Goal: Transaction & Acquisition: Purchase product/service

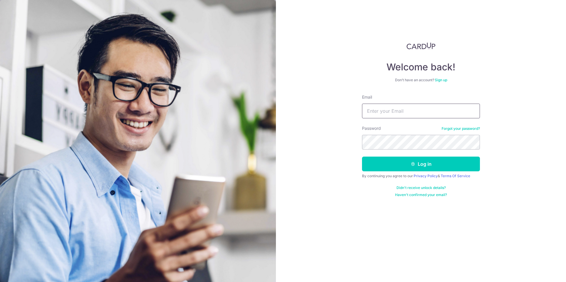
click at [385, 109] on input "Email" at bounding box center [421, 111] width 118 height 15
type input "[EMAIL_ADDRESS][DOMAIN_NAME]"
click at [406, 167] on button "Log in" at bounding box center [421, 164] width 118 height 15
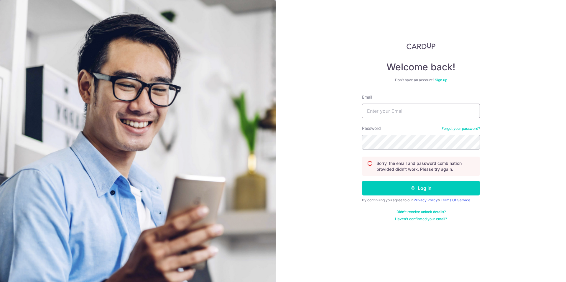
click at [428, 109] on input "Email" at bounding box center [421, 111] width 118 height 15
type input "[EMAIL_ADDRESS][DOMAIN_NAME]"
click at [462, 129] on link "Forgot your password?" at bounding box center [461, 128] width 38 height 5
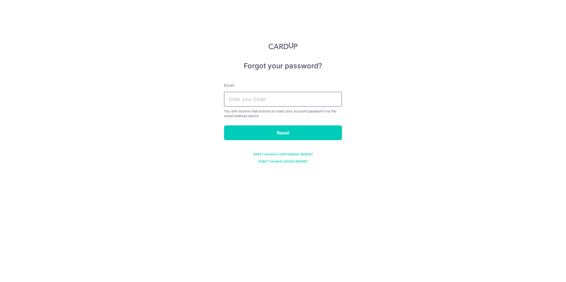
click at [289, 100] on input "text" at bounding box center [283, 99] width 118 height 15
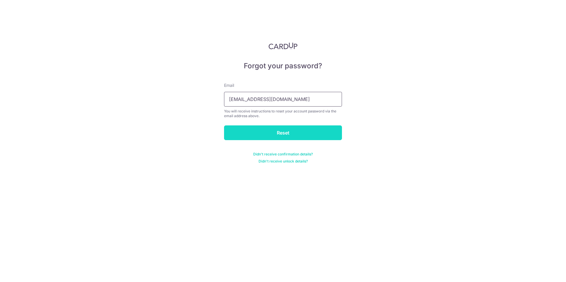
type input "mrtomtom@gmail.com"
click at [287, 132] on input "Reset" at bounding box center [283, 133] width 118 height 15
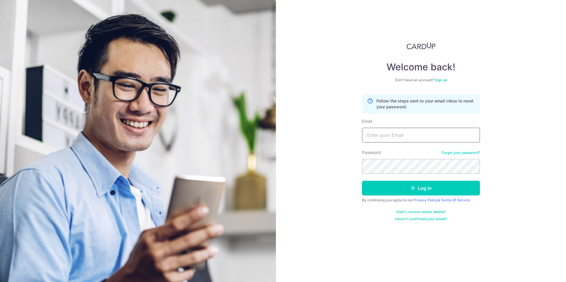
click at [392, 132] on input "Email" at bounding box center [421, 135] width 118 height 15
type input "mrtomtom@gmail.com"
click at [439, 192] on button "Log in" at bounding box center [421, 188] width 118 height 15
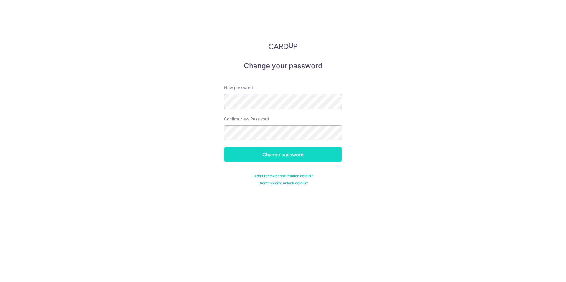
click at [304, 159] on input "Change password" at bounding box center [283, 154] width 118 height 15
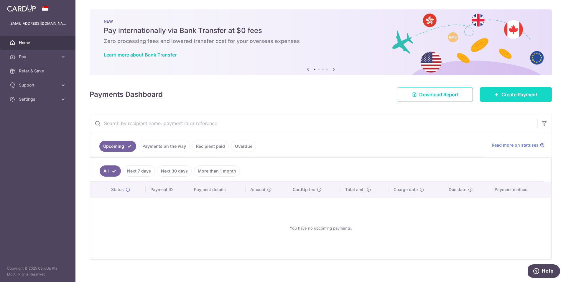
click at [486, 97] on link "Create Payment" at bounding box center [516, 94] width 72 height 15
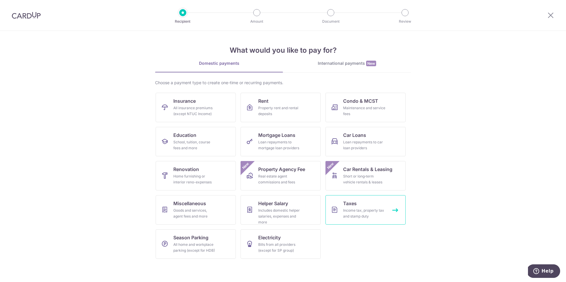
click at [357, 206] on link "Taxes Income tax, property tax and stamp duty" at bounding box center [365, 209] width 80 height 29
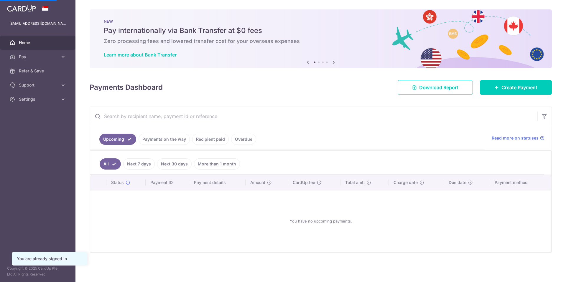
click at [513, 90] on span "Create Payment" at bounding box center [519, 87] width 36 height 7
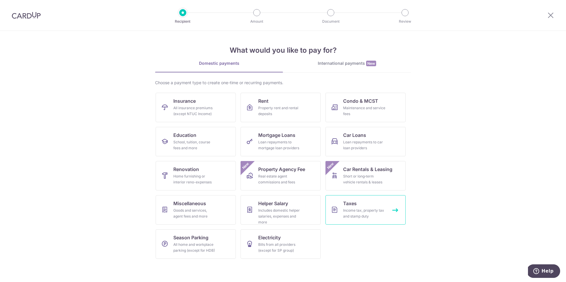
click at [364, 206] on link "Taxes Income tax, property tax and stamp duty" at bounding box center [365, 209] width 80 height 29
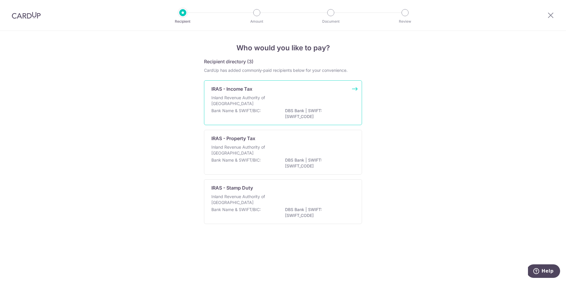
click at [274, 94] on div "IRAS - Income Tax Inland Revenue Authority of Singapore Bank Name & SWIFT/BIC: …" at bounding box center [283, 102] width 158 height 45
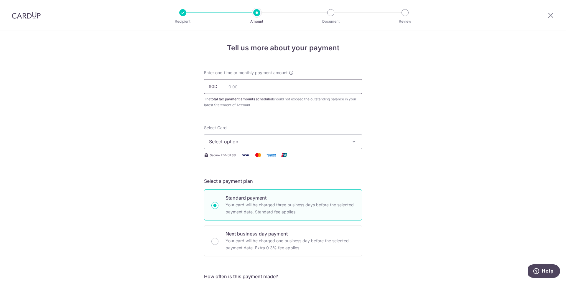
click at [246, 87] on input "text" at bounding box center [283, 86] width 158 height 15
type input "2,598.53"
click at [270, 135] on button "Select option" at bounding box center [283, 141] width 158 height 15
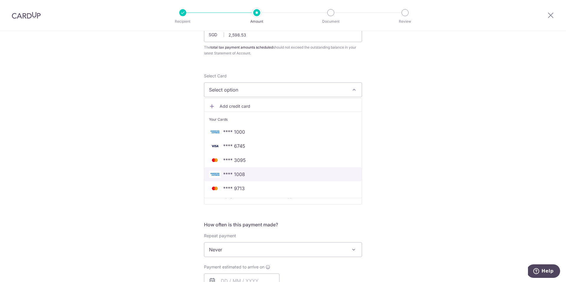
scroll to position [52, 0]
click at [393, 170] on div "Tell us more about your payment Enter one-time or monthly payment amount SGD 2,…" at bounding box center [283, 252] width 566 height 547
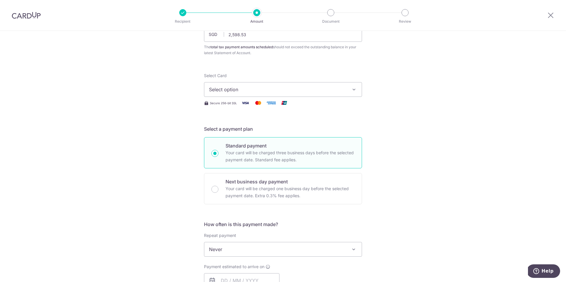
click at [273, 87] on span "Select option" at bounding box center [277, 89] width 137 height 7
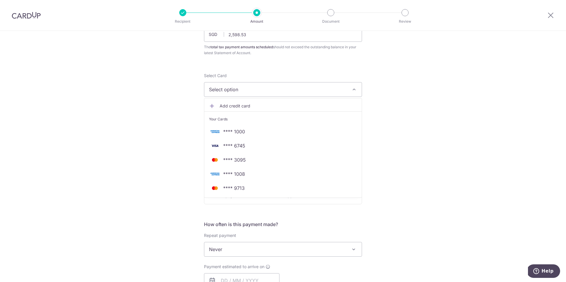
click at [247, 103] on link "Add credit card" at bounding box center [282, 106] width 157 height 11
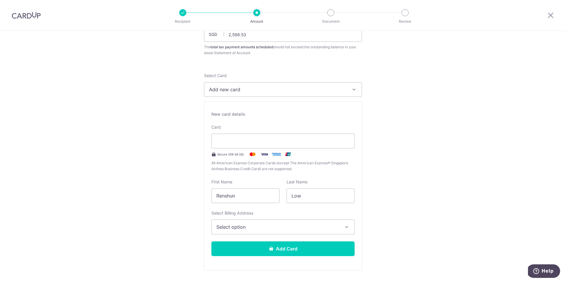
click at [258, 232] on button "Select option" at bounding box center [282, 227] width 143 height 15
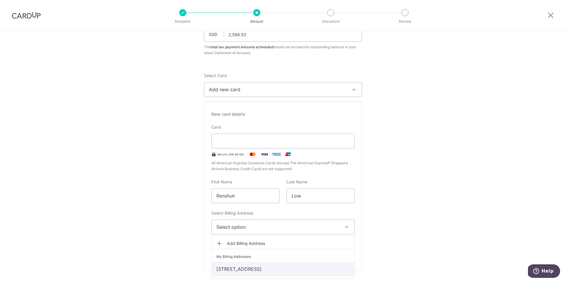
click at [252, 272] on link "[STREET_ADDRESS]" at bounding box center [283, 269] width 143 height 14
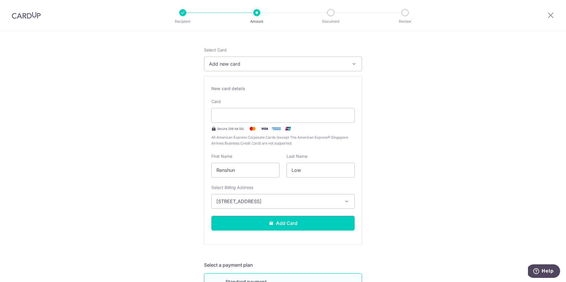
scroll to position [78, 0]
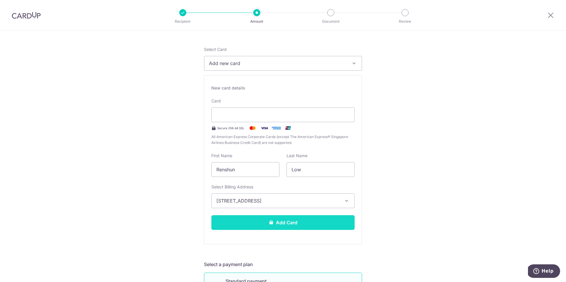
click at [299, 224] on button "Add Card" at bounding box center [282, 222] width 143 height 15
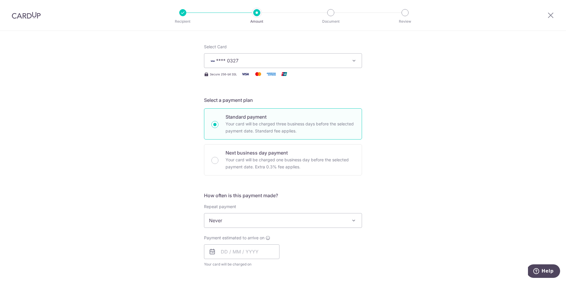
scroll to position [88, 0]
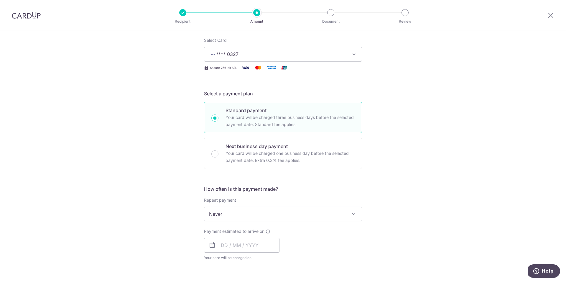
click at [292, 216] on span "Never" at bounding box center [282, 214] width 157 height 14
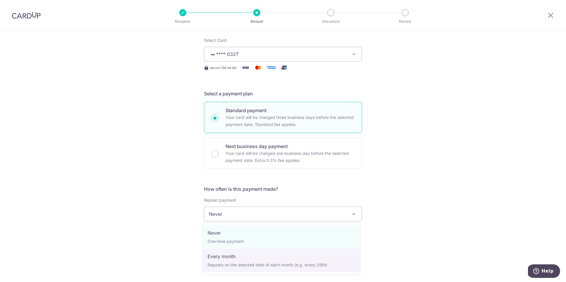
select select "3"
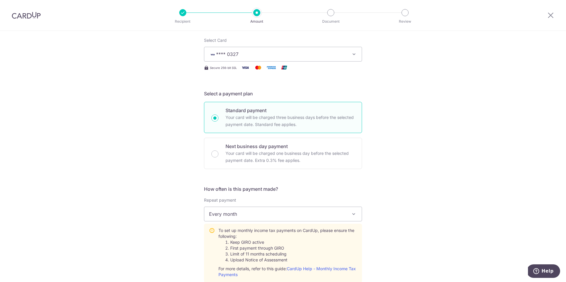
click at [391, 231] on div "Tell us more about your payment Enter one-time or monthly payment amount SGD 2,…" at bounding box center [283, 250] width 566 height 615
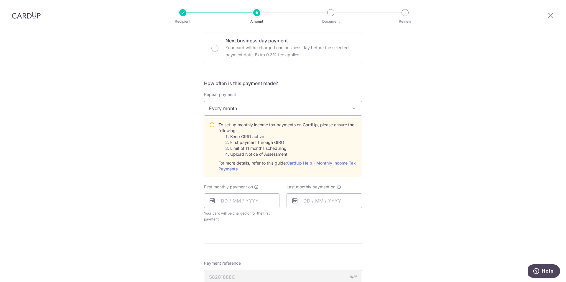
scroll to position [194, 0]
click at [223, 199] on input "text" at bounding box center [241, 200] width 75 height 15
click at [239, 215] on select "Sep Oct Nov Dec" at bounding box center [238, 216] width 16 height 5
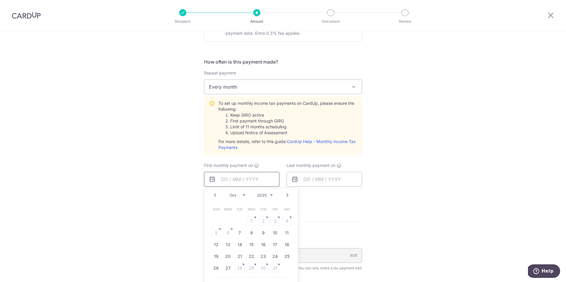
scroll to position [217, 0]
click at [241, 193] on select "Sep Oct Nov Dec" at bounding box center [238, 193] width 16 height 5
click at [235, 194] on select "Sep Oct Nov Dec" at bounding box center [238, 193] width 16 height 5
click at [240, 229] on link "7" at bounding box center [239, 230] width 9 height 9
type input "07/10/2025"
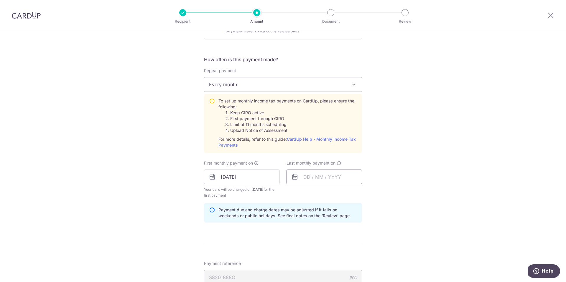
click at [314, 177] on input "text" at bounding box center [323, 177] width 75 height 15
click at [322, 191] on select "Sep Oct Nov Dec" at bounding box center [320, 193] width 16 height 5
click at [307, 230] on link "8" at bounding box center [310, 230] width 9 height 9
type input "08/12/2025"
click at [406, 193] on div "Tell us more about your payment Enter one-time or monthly payment amount SGD 2,…" at bounding box center [283, 133] width 566 height 639
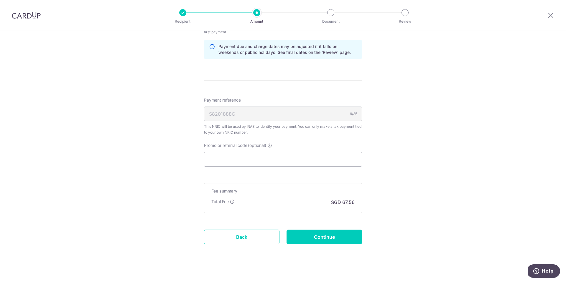
scroll to position [384, 0]
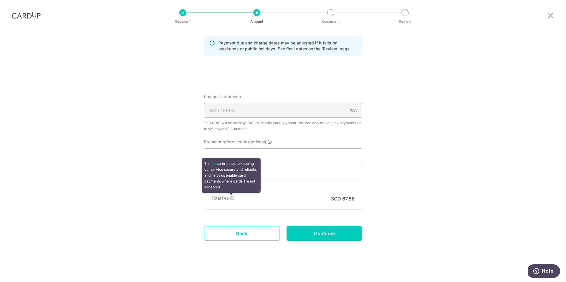
click at [231, 199] on icon at bounding box center [232, 198] width 5 height 5
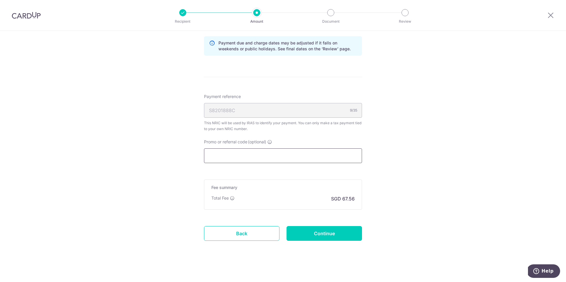
click at [258, 159] on input "Promo or referral code (optional)" at bounding box center [283, 156] width 158 height 15
paste input "VTAX25R"
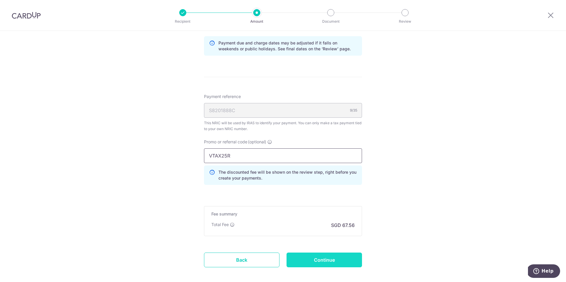
type input "VTAX25R"
click at [317, 260] on input "Continue" at bounding box center [323, 260] width 75 height 15
type input "Create Schedule"
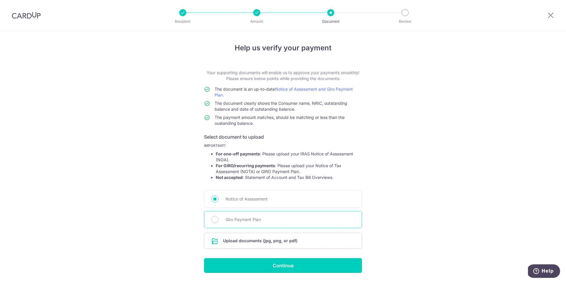
click at [311, 217] on span "Giro Payment Plan" at bounding box center [289, 219] width 129 height 7
click at [218, 217] on input "Giro Payment Plan" at bounding box center [214, 219] width 7 height 7
radio input "true"
click at [330, 13] on div at bounding box center [330, 12] width 7 height 7
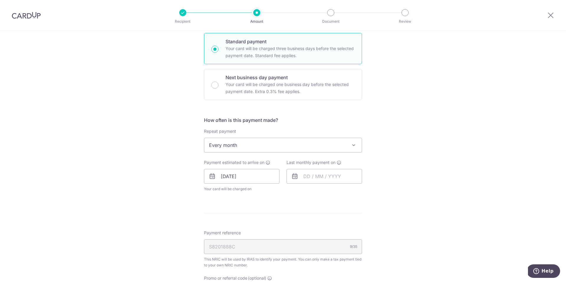
scroll to position [157, 0]
click at [235, 178] on input "07/10/2025" at bounding box center [241, 176] width 75 height 15
type input "2,598.53"
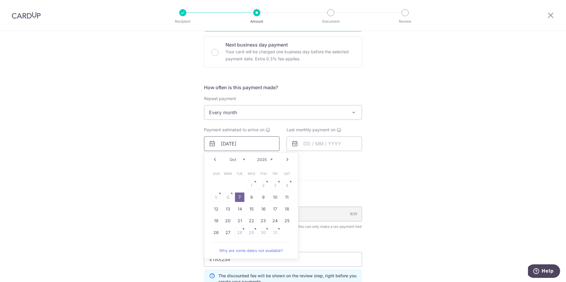
scroll to position [203, 0]
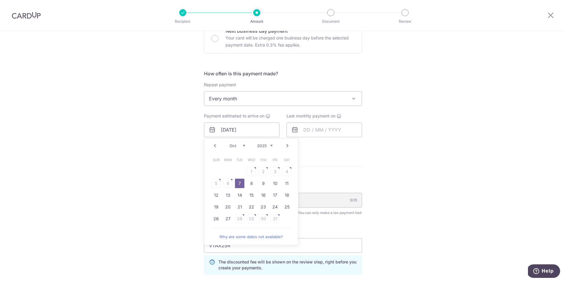
click at [215, 146] on link "Prev" at bounding box center [214, 145] width 7 height 7
click at [286, 146] on link "Next" at bounding box center [287, 145] width 7 height 7
click at [311, 129] on input "text" at bounding box center [323, 130] width 75 height 15
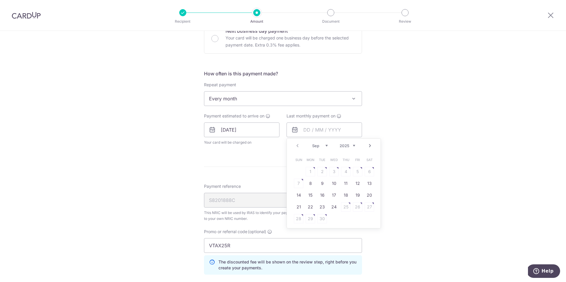
click at [323, 145] on select "Sep Oct Nov Dec" at bounding box center [320, 146] width 16 height 5
click at [312, 185] on link "8" at bounding box center [310, 183] width 9 height 9
type input "[DATE]"
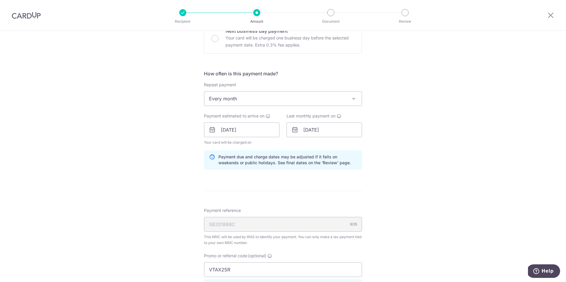
click at [428, 191] on div "Tell us more about your payment Enter one-time or monthly payment amount SGD 2,…" at bounding box center [283, 127] width 566 height 598
click at [314, 128] on input "[DATE]" at bounding box center [323, 130] width 75 height 15
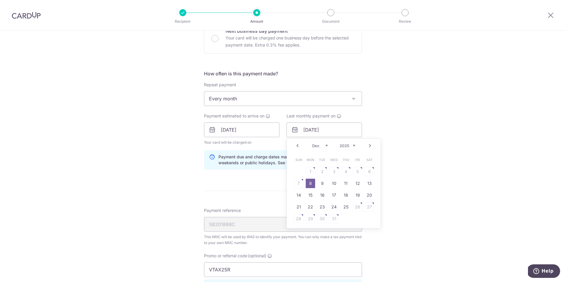
click at [334, 170] on table "Sun Mon Tue Wed Thu Fri Sat 1 2 3 4 5 6 7 8 9 10 11 12 13 14 15 16 17 18 19 20 …" at bounding box center [334, 189] width 83 height 71
click at [403, 172] on div "Tell us more about your payment Enter one-time or monthly payment amount SGD 2,…" at bounding box center [283, 127] width 566 height 598
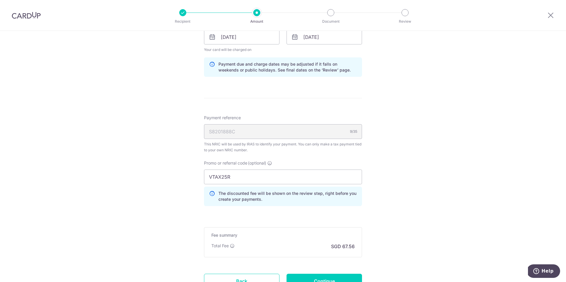
scroll to position [347, 0]
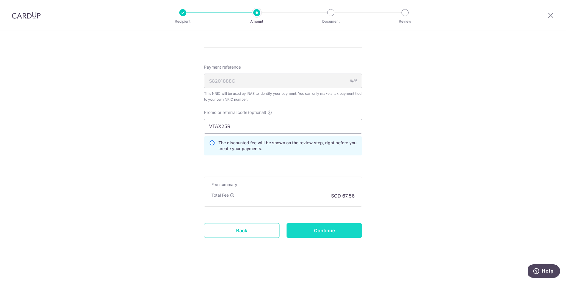
click at [321, 237] on input "Continue" at bounding box center [323, 230] width 75 height 15
type input "Update Schedule"
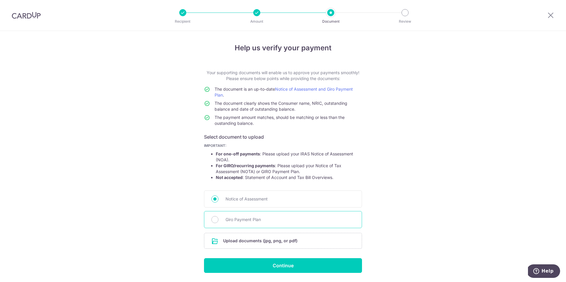
click at [279, 220] on span "Giro Payment Plan" at bounding box center [289, 219] width 129 height 7
click at [218, 220] on input "Giro Payment Plan" at bounding box center [214, 219] width 7 height 7
radio input "true"
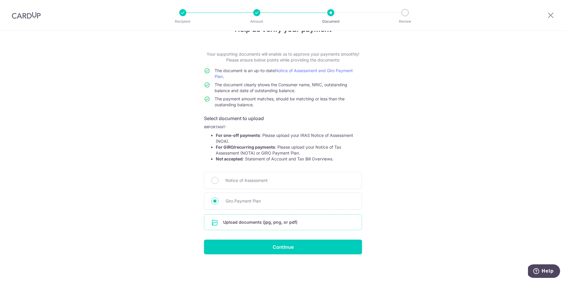
click at [307, 223] on input "file" at bounding box center [282, 222] width 157 height 15
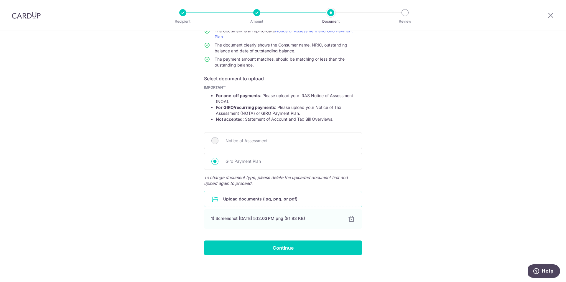
scroll to position [59, 0]
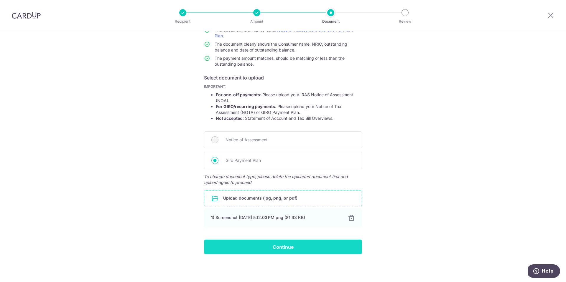
click at [318, 250] on input "Continue" at bounding box center [283, 247] width 158 height 15
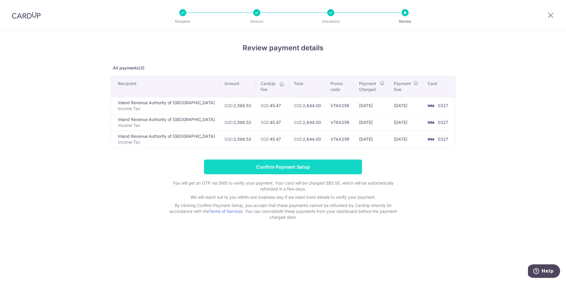
click at [292, 164] on input "Confirm Payment Setup" at bounding box center [283, 167] width 158 height 15
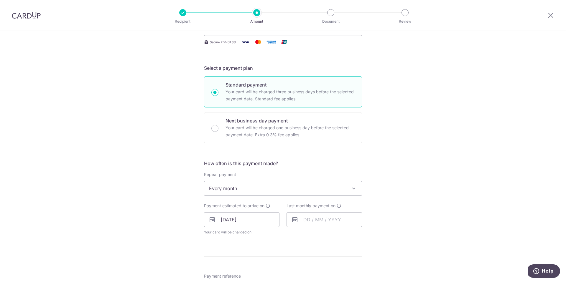
scroll to position [138, 0]
click at [320, 230] on div "Last monthly payment on" at bounding box center [324, 218] width 83 height 32
click at [322, 220] on input "text" at bounding box center [323, 219] width 75 height 15
click at [323, 236] on select "Sep Oct Nov Dec" at bounding box center [320, 235] width 16 height 5
click at [310, 271] on link "8" at bounding box center [310, 272] width 9 height 9
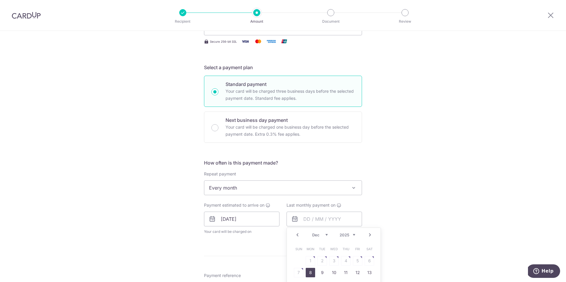
type input "08/12/2025"
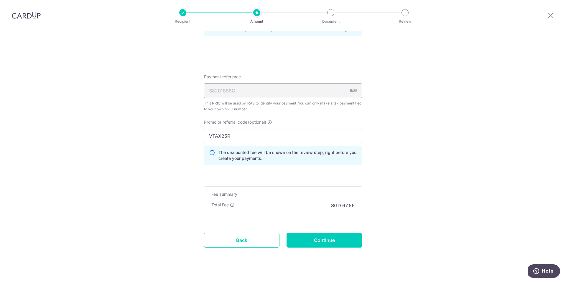
scroll to position [371, 0]
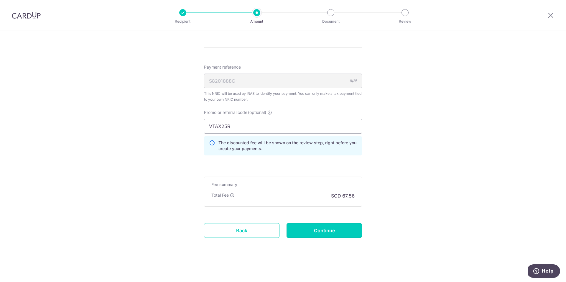
drag, startPoint x: 331, startPoint y: 236, endPoint x: 330, endPoint y: 246, distance: 10.6
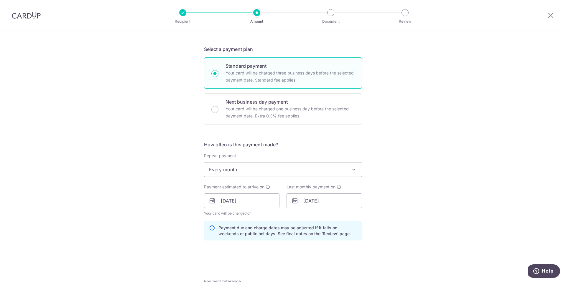
scroll to position [0, 0]
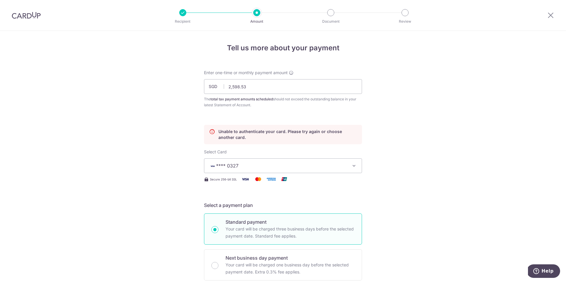
click at [349, 165] on button "**** 0327" at bounding box center [283, 166] width 158 height 15
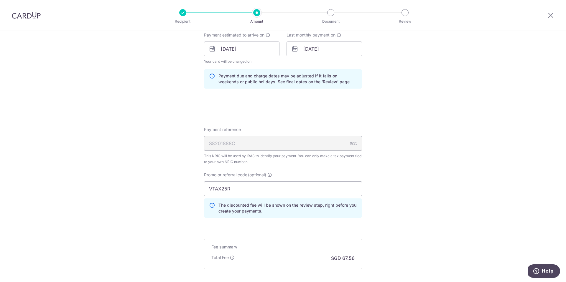
scroll to position [367, 0]
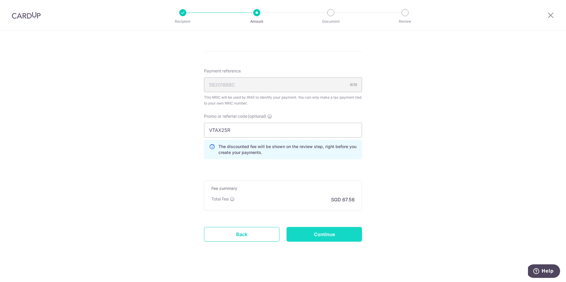
click at [315, 236] on input "Continue" at bounding box center [323, 234] width 75 height 15
type input "Update Schedule"
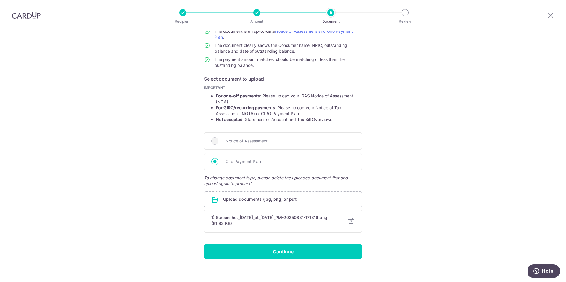
scroll to position [63, 0]
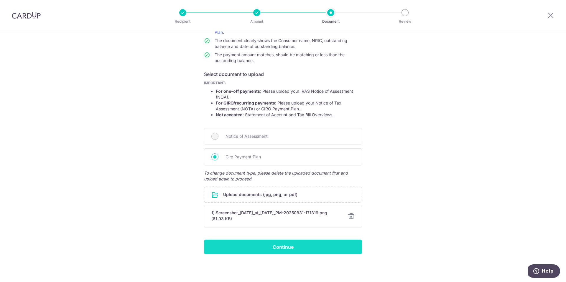
click at [303, 254] on input "Continue" at bounding box center [283, 247] width 158 height 15
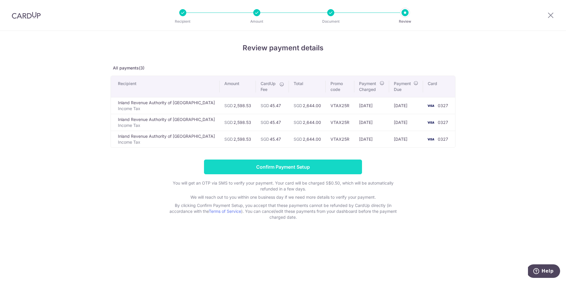
click at [310, 165] on input "Confirm Payment Setup" at bounding box center [283, 167] width 158 height 15
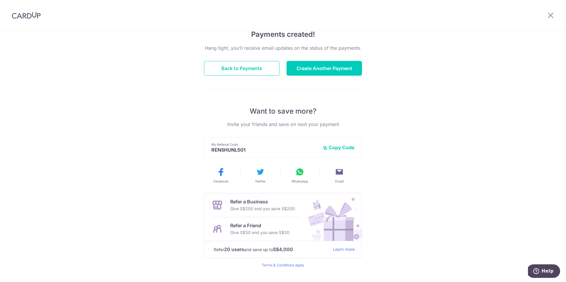
scroll to position [51, 0]
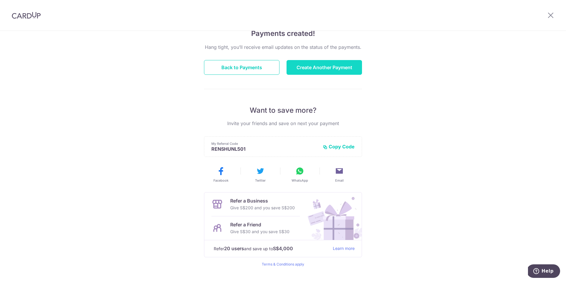
click at [344, 68] on button "Create Another Payment" at bounding box center [323, 67] width 75 height 15
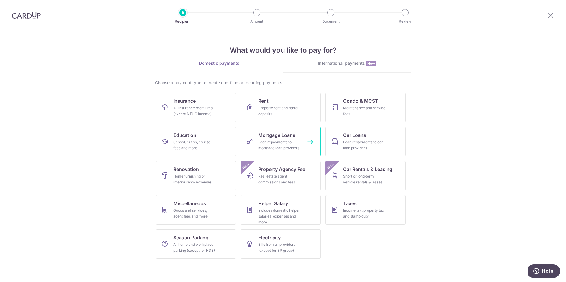
click at [277, 144] on div "Loan repayments to mortgage loan providers" at bounding box center [279, 145] width 42 height 12
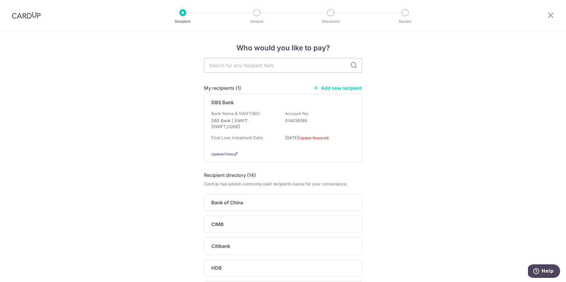
click at [336, 90] on link "Add new recipient" at bounding box center [337, 88] width 49 height 6
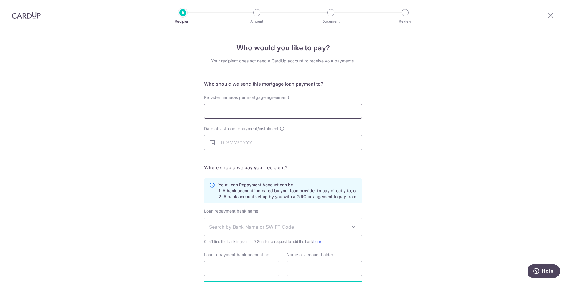
click at [251, 113] on input "Provider name(as per mortgage agreement)" at bounding box center [283, 111] width 158 height 15
click at [258, 112] on input "Maybank Singapore LImited" at bounding box center [283, 111] width 158 height 15
type input "Maybank Singapore Limited"
click at [228, 146] on input "Date of last loan repayment/instalment" at bounding box center [283, 142] width 158 height 15
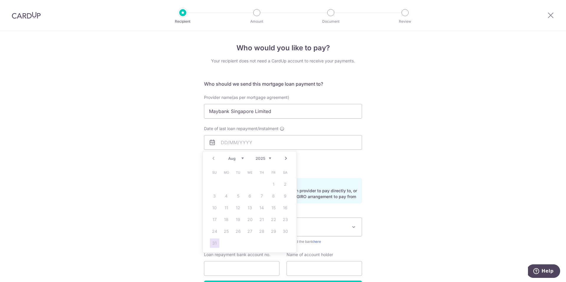
click at [243, 160] on select "Aug Sep Oct Nov Dec" at bounding box center [236, 158] width 16 height 5
click at [241, 232] on link "30" at bounding box center [237, 231] width 9 height 9
type input "[DATE]"
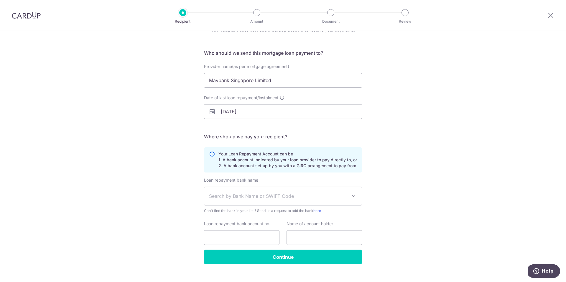
scroll to position [33, 0]
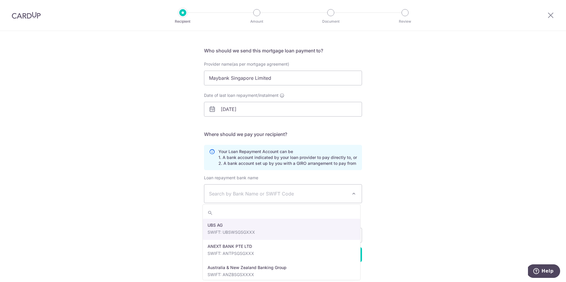
click at [279, 192] on span "Search by Bank Name or SWIFT Code" at bounding box center [278, 193] width 139 height 7
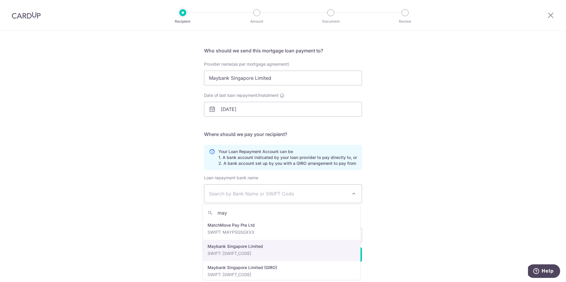
type input "may"
select select "10"
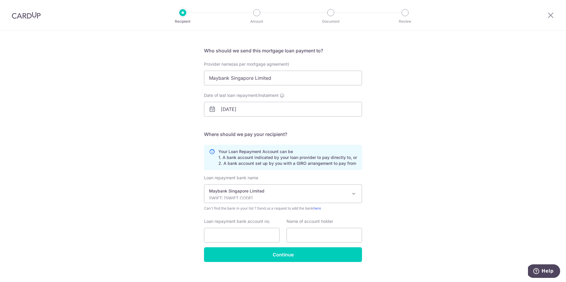
click at [413, 203] on div "Who would you like to pay? Your recipient does not need a CardUp account to rec…" at bounding box center [283, 144] width 566 height 292
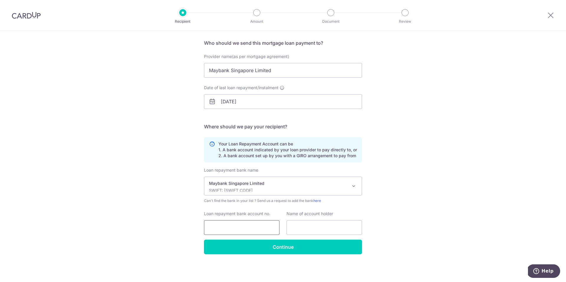
click at [254, 230] on input "Loan repayment bank account no." at bounding box center [241, 227] width 75 height 15
type input "44030082429"
click at [341, 225] on input "text" at bounding box center [323, 227] width 75 height 15
type input "Low Renshun"
click at [322, 250] on input "Continue" at bounding box center [283, 247] width 158 height 15
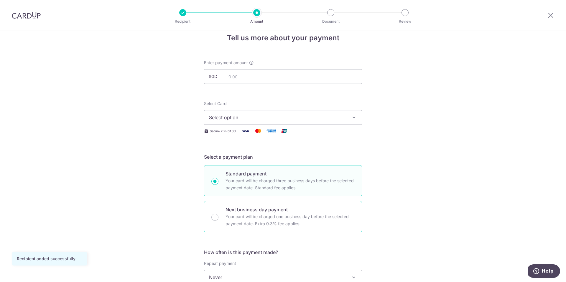
scroll to position [9, 0]
click at [314, 77] on input "text" at bounding box center [283, 78] width 158 height 15
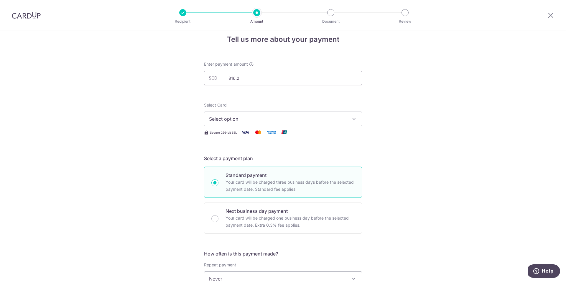
type input "816.29"
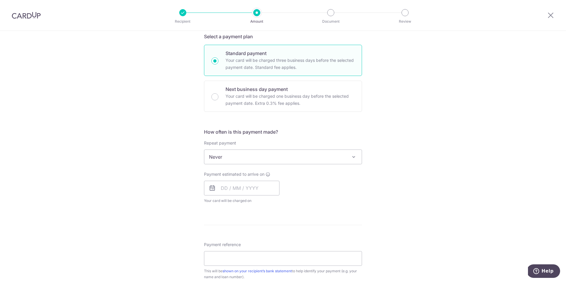
scroll to position [131, 0]
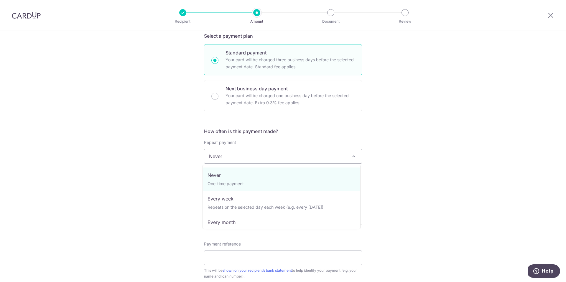
click at [340, 150] on span "Never" at bounding box center [282, 156] width 157 height 14
drag, startPoint x: 295, startPoint y: 205, endPoint x: 290, endPoint y: 218, distance: 14.7
select select "3"
type input "[DATE]"
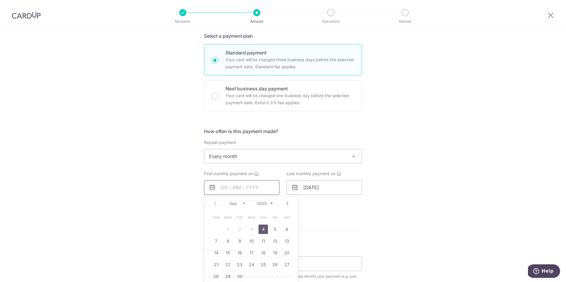
click at [226, 186] on input "text" at bounding box center [241, 187] width 75 height 15
click at [239, 275] on link "30" at bounding box center [239, 276] width 9 height 9
type input "[DATE]"
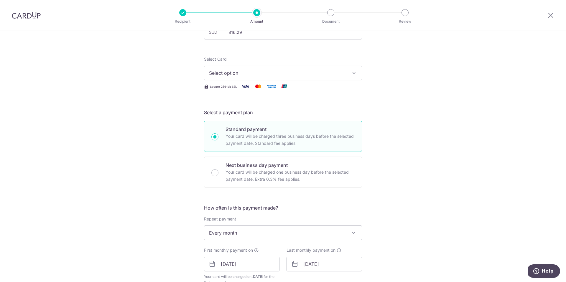
scroll to position [45, 0]
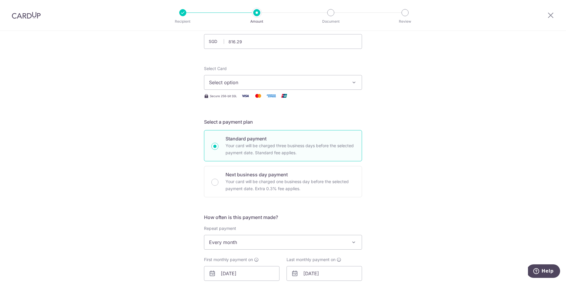
click at [318, 81] on span "Select option" at bounding box center [277, 82] width 137 height 7
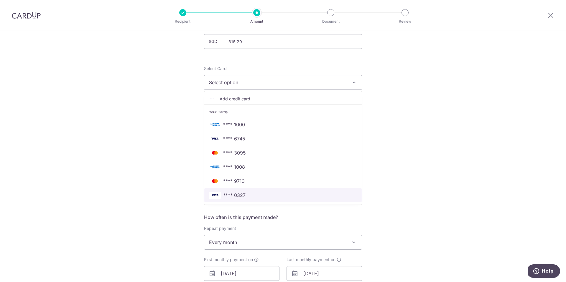
click at [270, 195] on span "**** 0327" at bounding box center [283, 195] width 148 height 7
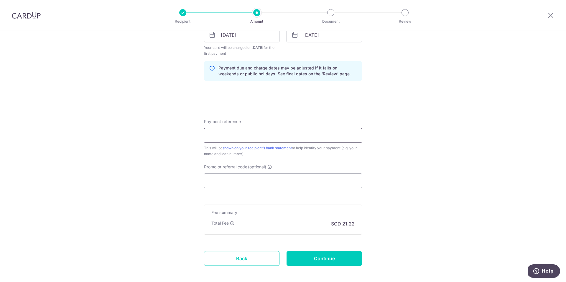
scroll to position [285, 0]
click at [330, 132] on input "Payment reference" at bounding box center [283, 134] width 158 height 15
type input "Maybank Term Loan-Cardup"
click at [282, 175] on input "Promo or referral code (optional)" at bounding box center [283, 179] width 158 height 15
paste input "REC185"
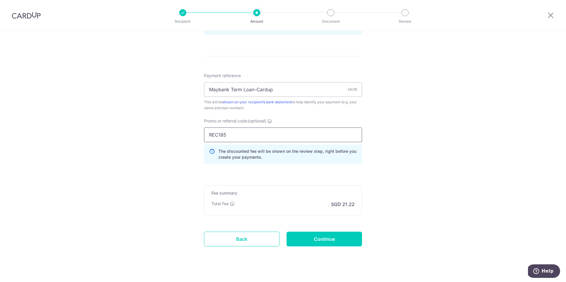
scroll to position [335, 0]
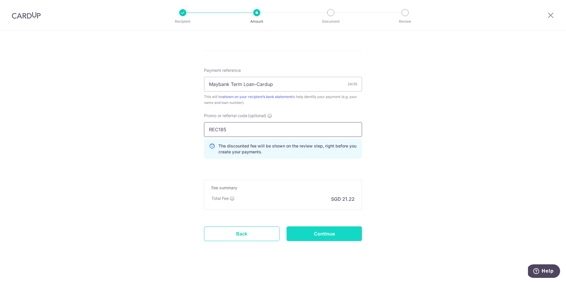
type input "REC185"
click at [340, 233] on input "Continue" at bounding box center [323, 234] width 75 height 15
type input "Create Schedule"
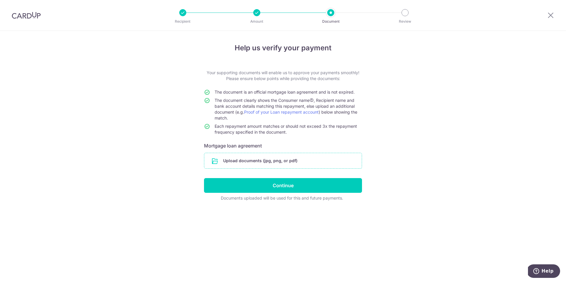
click at [295, 163] on input "file" at bounding box center [282, 160] width 157 height 15
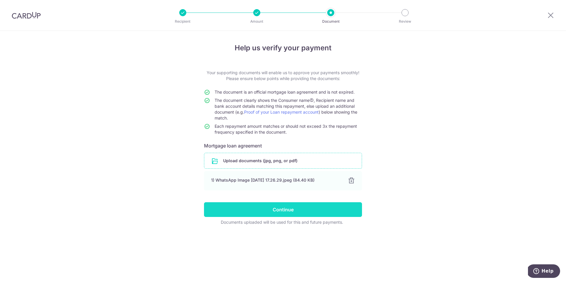
click at [340, 210] on input "Continue" at bounding box center [283, 209] width 158 height 15
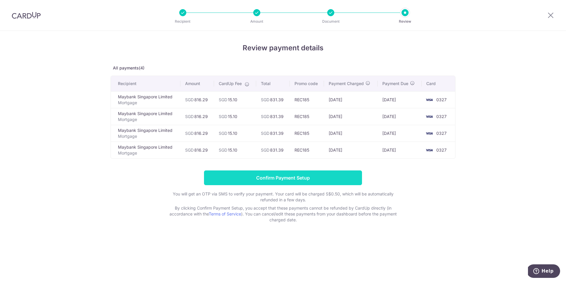
click at [300, 179] on input "Confirm Payment Setup" at bounding box center [283, 178] width 158 height 15
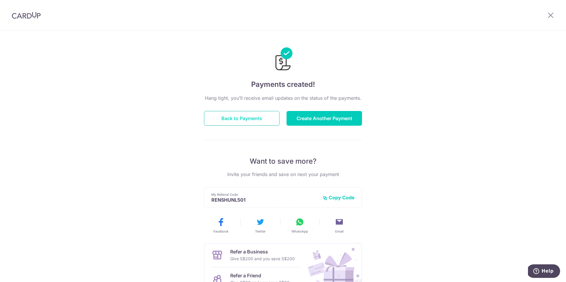
click at [241, 112] on button "Back to Payments" at bounding box center [241, 118] width 75 height 15
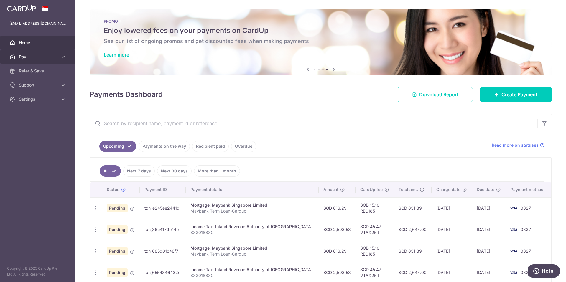
click at [57, 56] on span "Pay" at bounding box center [38, 57] width 39 height 6
click at [44, 38] on link "Home" at bounding box center [37, 43] width 75 height 14
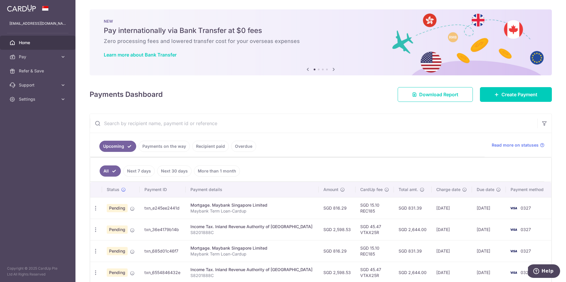
click at [220, 144] on link "Recipient paid" at bounding box center [210, 146] width 37 height 11
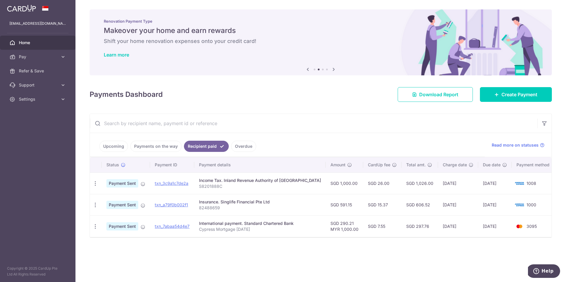
click at [247, 145] on link "Overdue" at bounding box center [243, 146] width 25 height 11
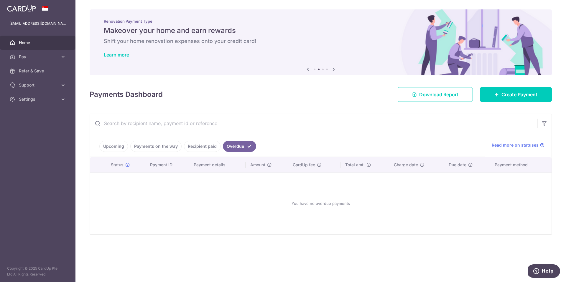
click at [206, 146] on link "Recipient paid" at bounding box center [202, 146] width 37 height 11
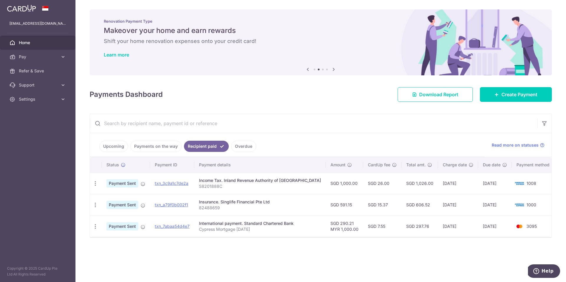
click at [36, 41] on span "Home" at bounding box center [38, 43] width 39 height 6
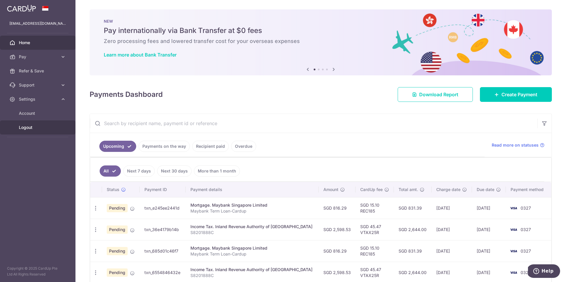
click at [32, 131] on link "Logout" at bounding box center [37, 128] width 75 height 14
